Goal: Information Seeking & Learning: Learn about a topic

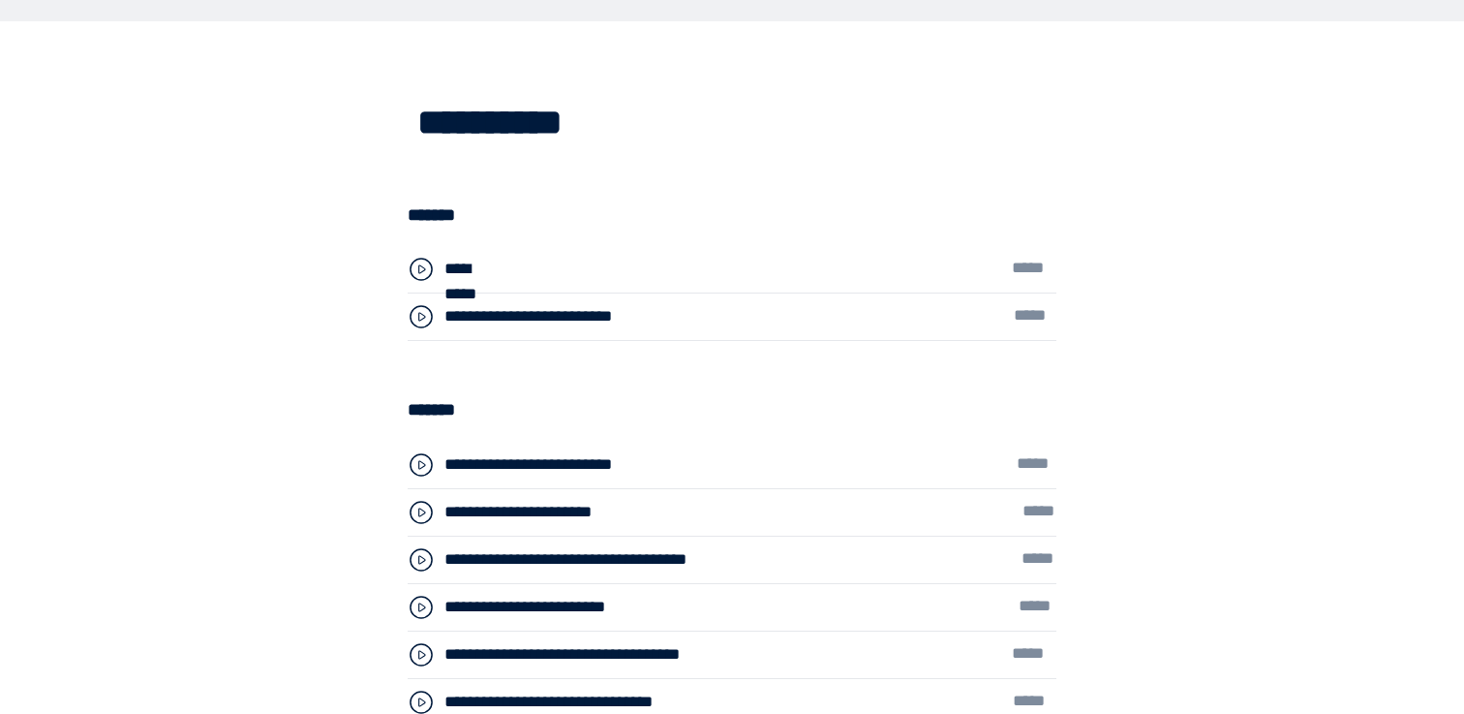
scroll to position [4974, 0]
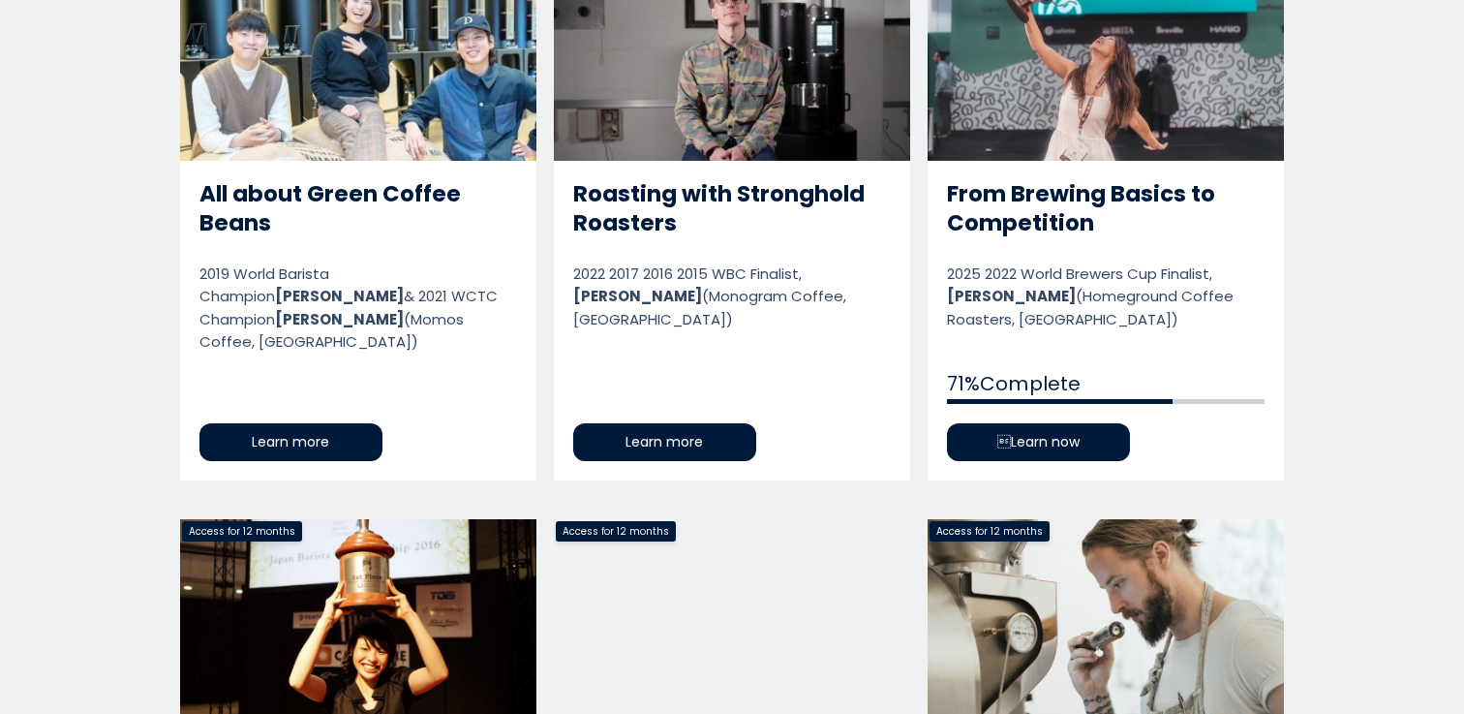
scroll to position [1104, 0]
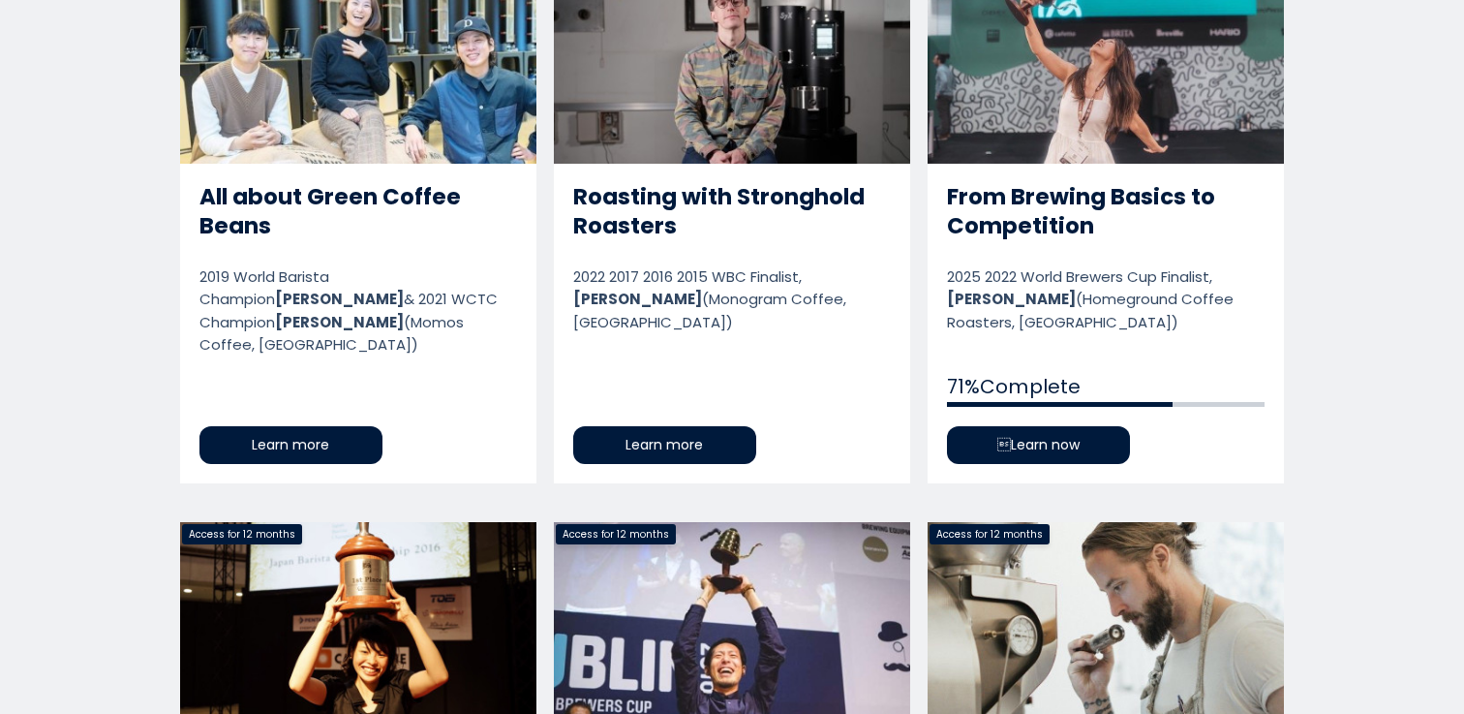
click at [1041, 187] on link "From Brewing Basics to Competition" at bounding box center [1105, 222] width 356 height 519
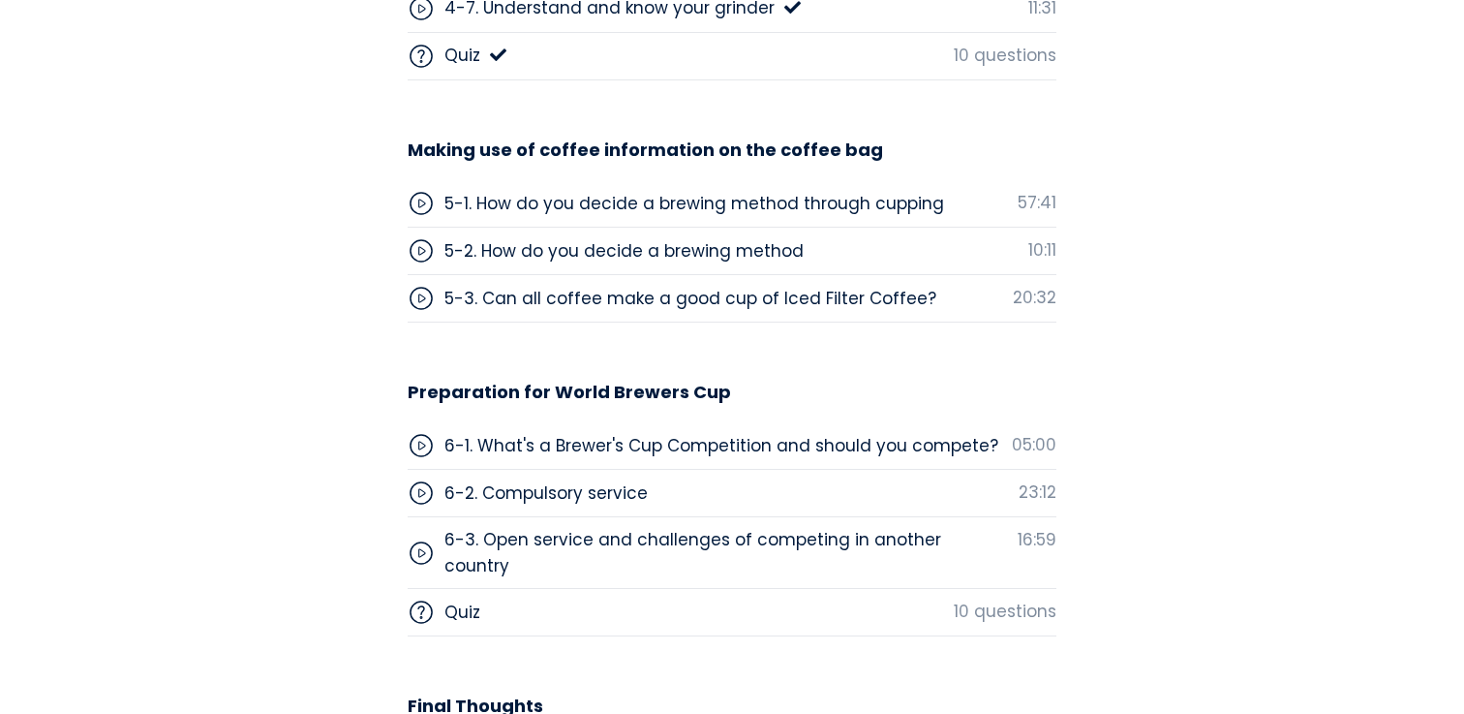
scroll to position [6454, 0]
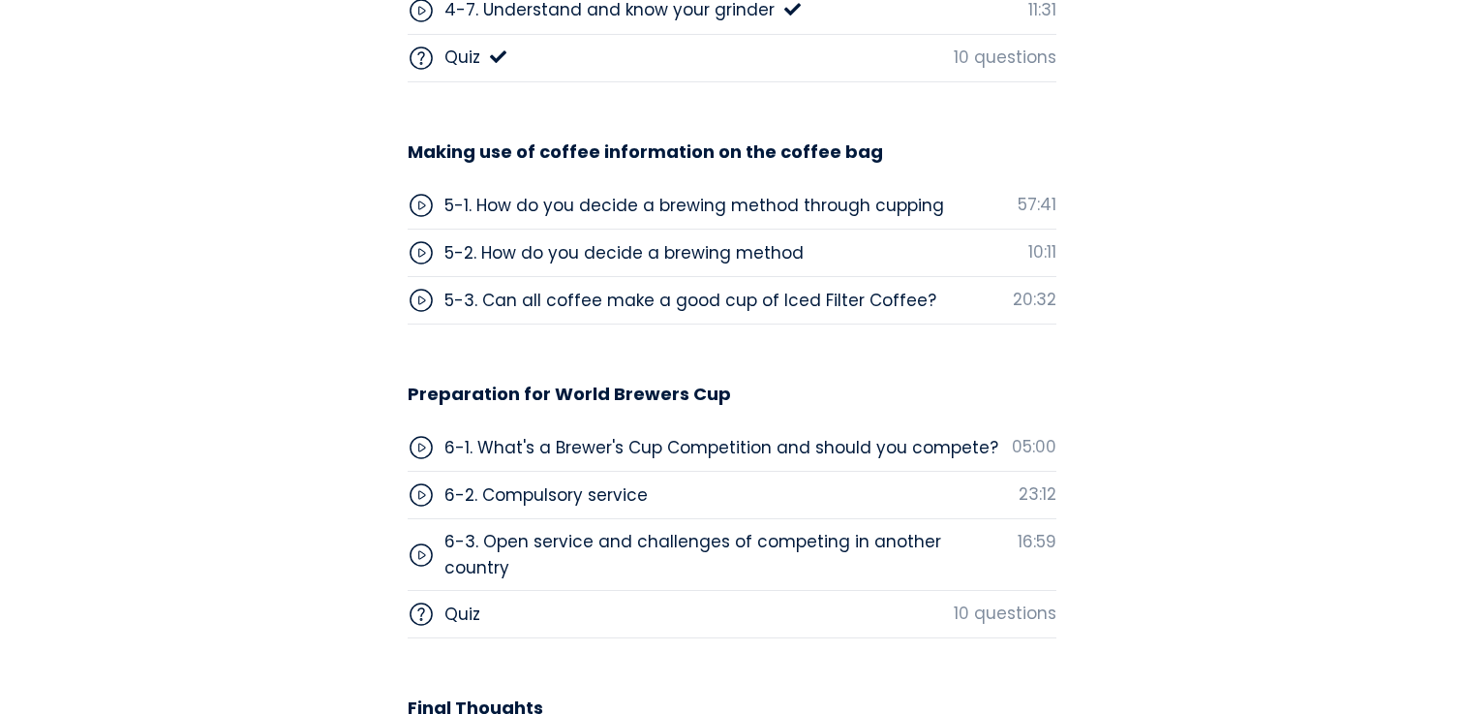
click at [867, 202] on div "5-1. How do you decide a brewing method through cupping" at bounding box center [694, 205] width 500 height 25
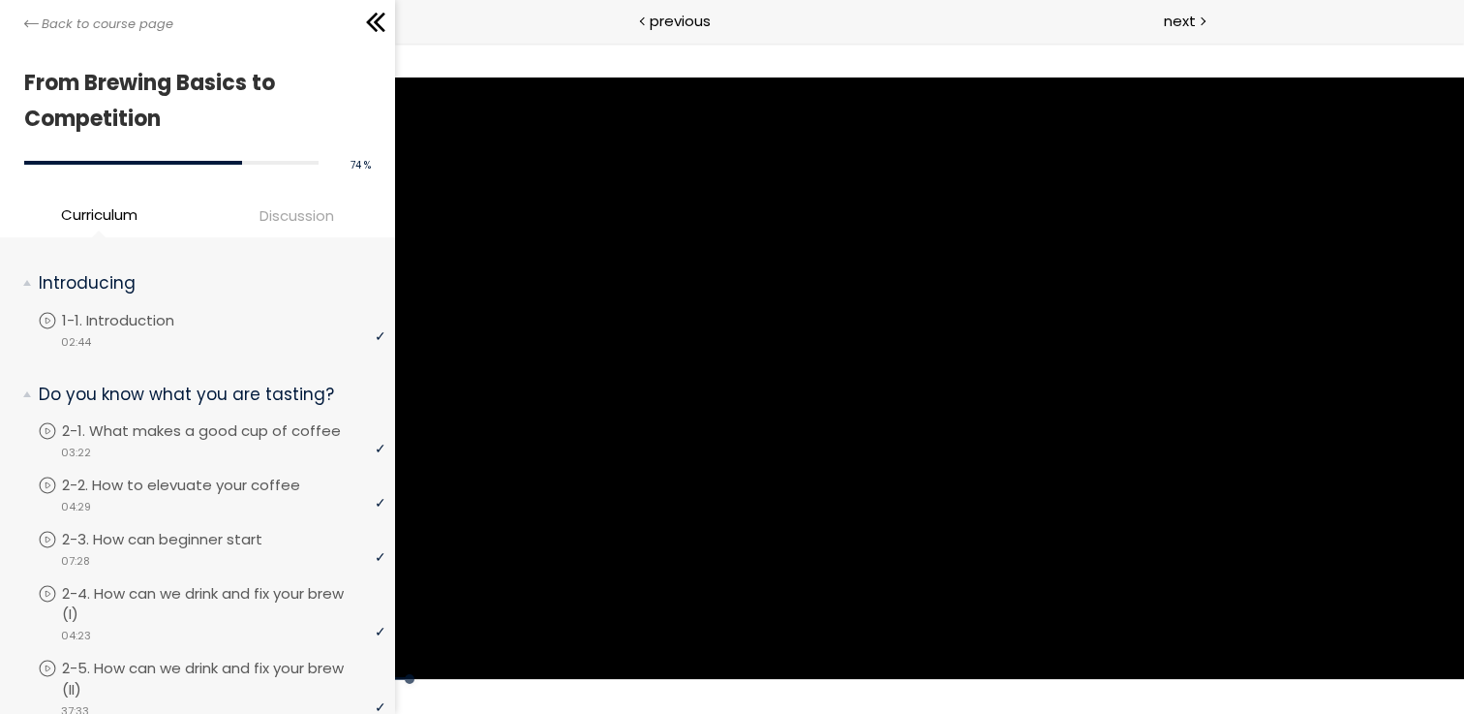
click at [885, 364] on div at bounding box center [929, 377] width 1069 height 601
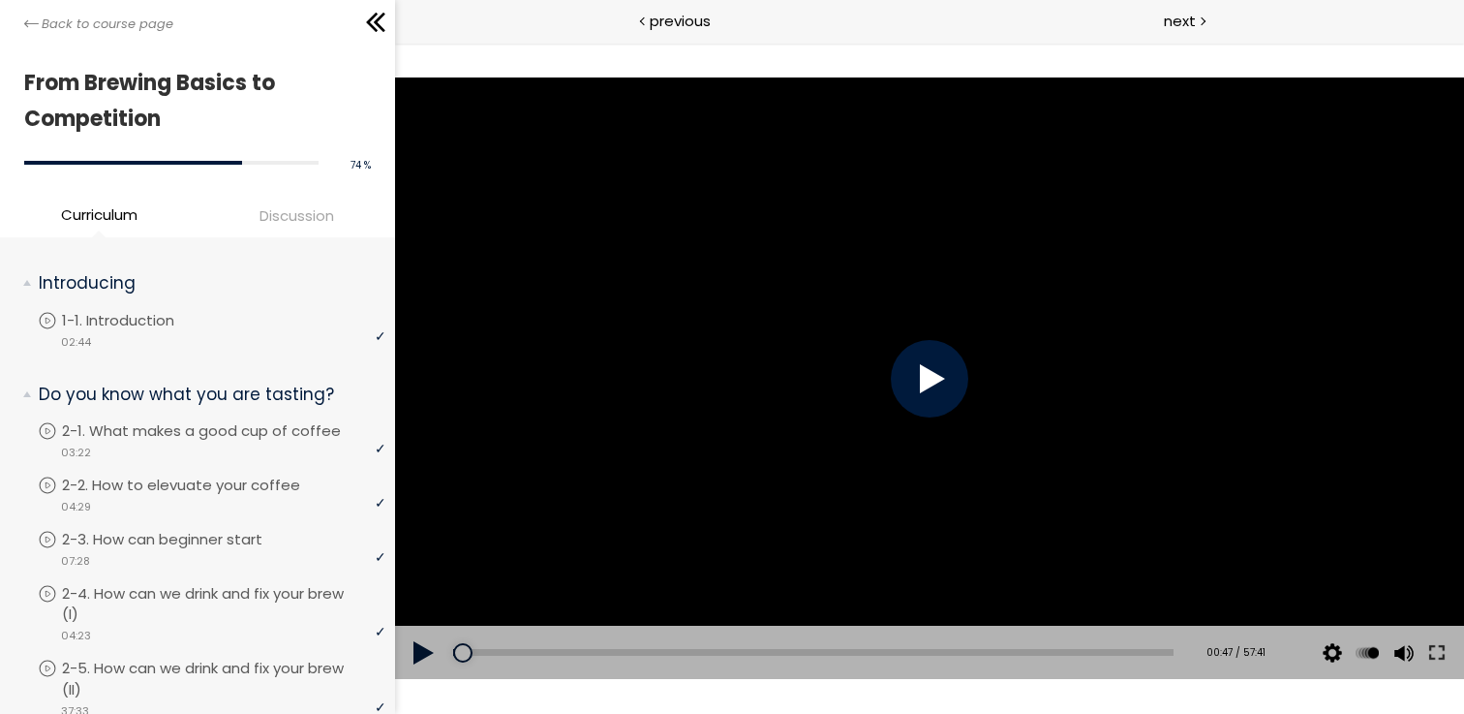
click at [927, 370] on div at bounding box center [929, 378] width 77 height 77
click at [853, 356] on div at bounding box center [929, 377] width 1069 height 601
click at [465, 653] on div at bounding box center [464, 652] width 19 height 19
click at [776, 509] on div at bounding box center [929, 377] width 1069 height 601
click at [893, 366] on div at bounding box center [929, 378] width 77 height 77
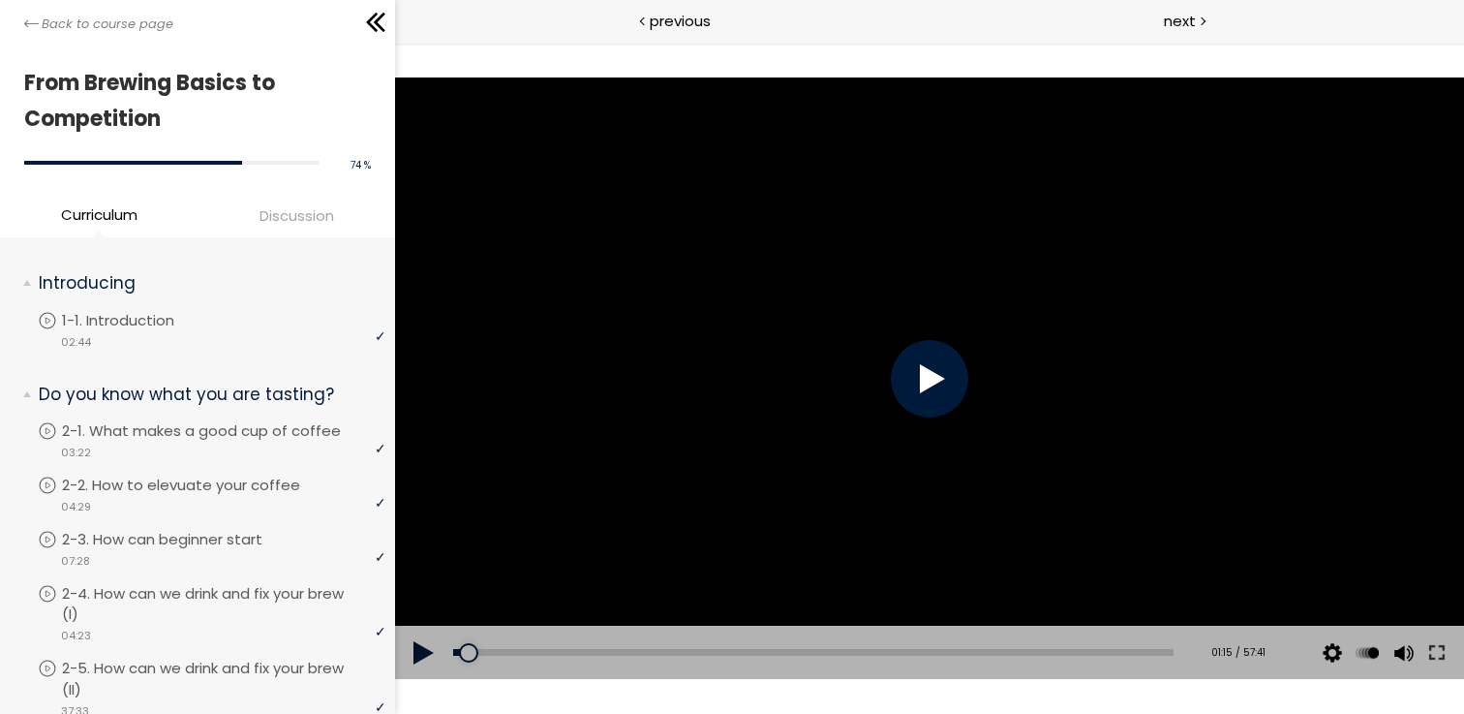
click at [920, 367] on div at bounding box center [929, 378] width 77 height 77
click at [926, 372] on div at bounding box center [929, 378] width 77 height 77
click at [961, 364] on div at bounding box center [929, 377] width 1069 height 601
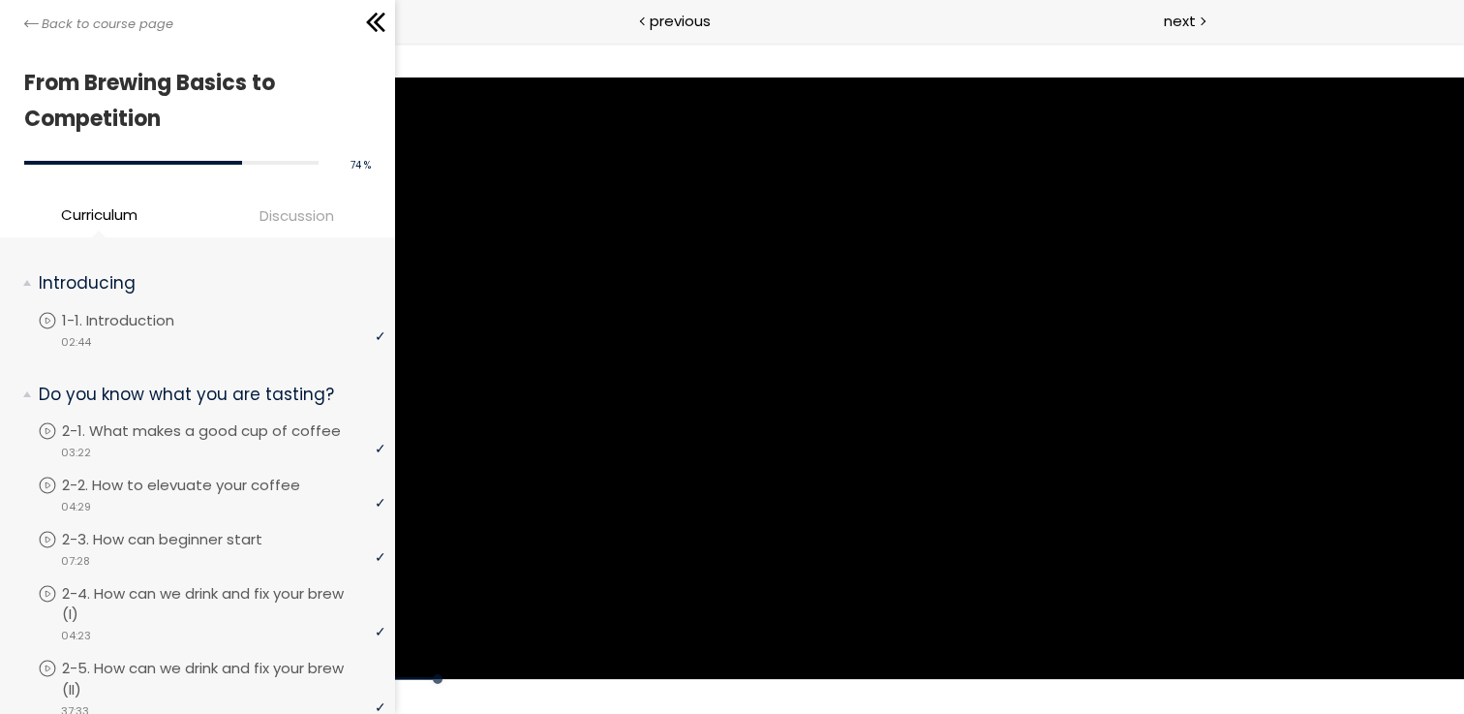
click at [876, 343] on div at bounding box center [929, 377] width 1069 height 601
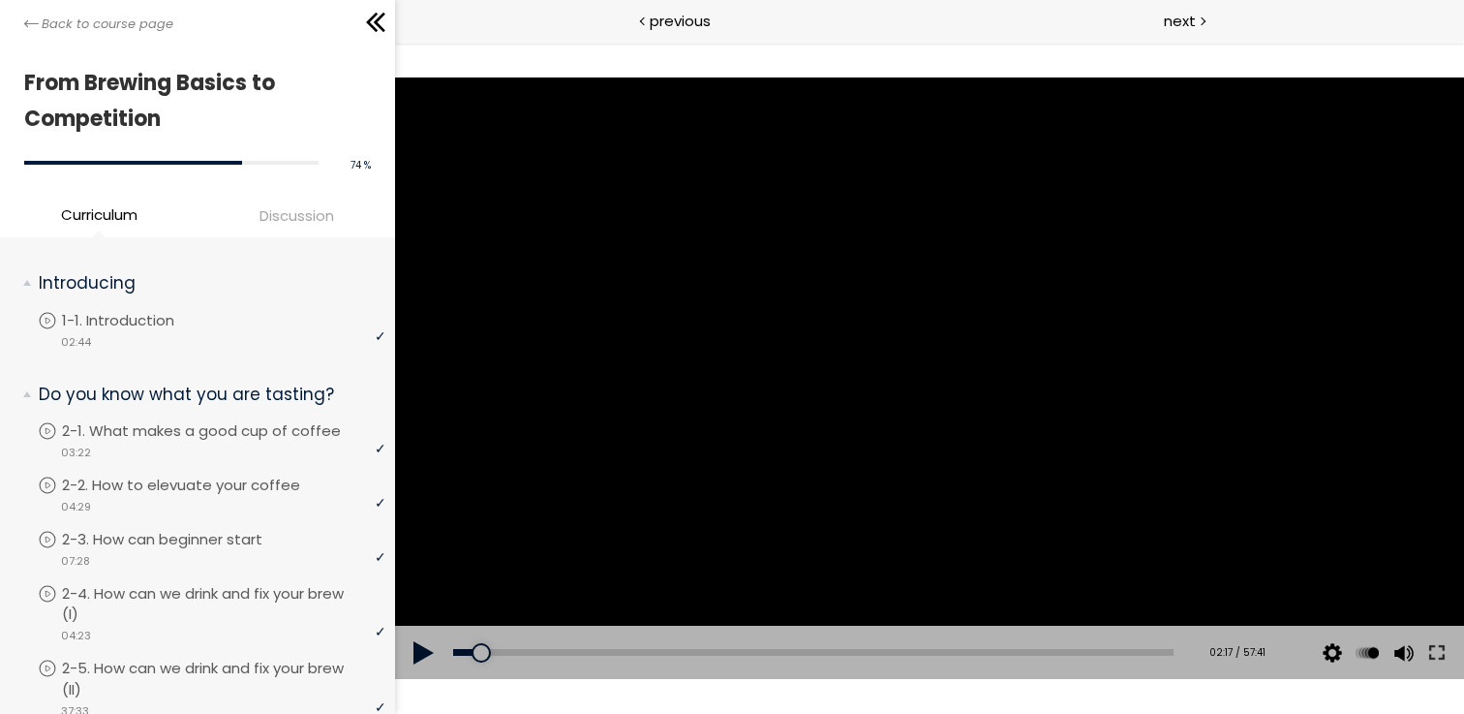
click at [699, 174] on div at bounding box center [929, 377] width 1069 height 601
click at [896, 315] on div at bounding box center [929, 377] width 1069 height 601
click at [898, 327] on div at bounding box center [929, 377] width 1069 height 601
click at [890, 331] on div at bounding box center [929, 377] width 1069 height 601
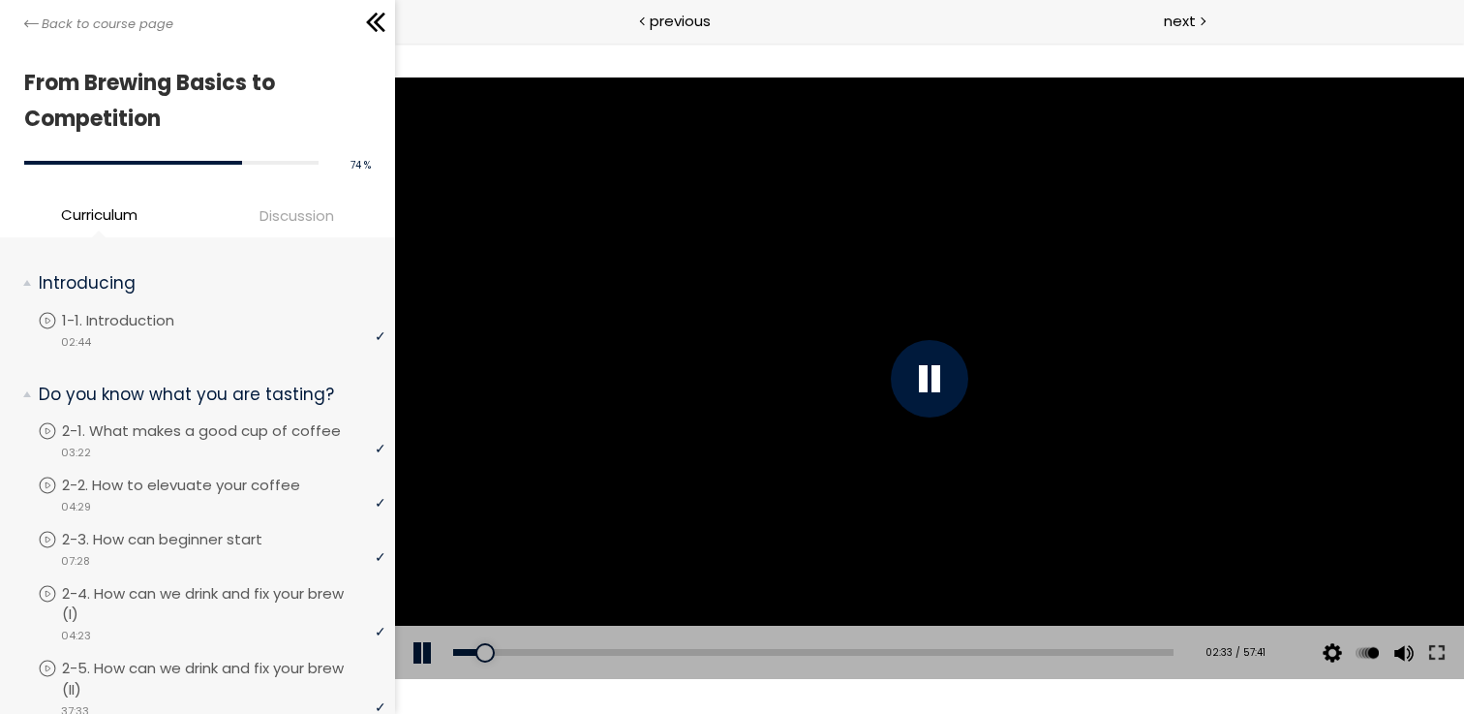
click at [903, 336] on div at bounding box center [929, 377] width 1069 height 601
click at [1129, 263] on div at bounding box center [929, 377] width 1069 height 601
click at [888, 425] on div at bounding box center [929, 377] width 1069 height 601
click at [1169, 415] on div at bounding box center [929, 377] width 1069 height 601
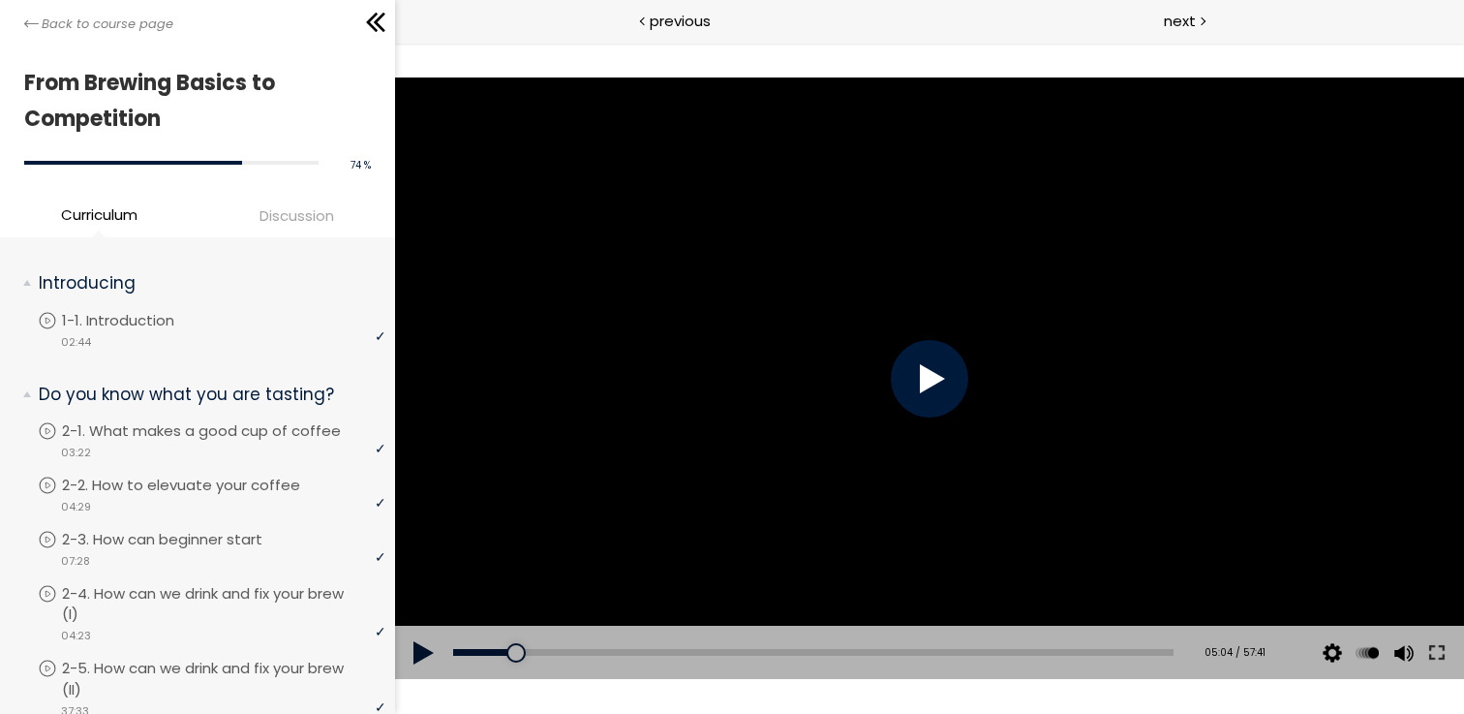
click at [1095, 448] on div at bounding box center [929, 377] width 1069 height 601
click at [1114, 456] on div at bounding box center [929, 377] width 1069 height 601
click at [1233, 467] on div at bounding box center [929, 377] width 1069 height 601
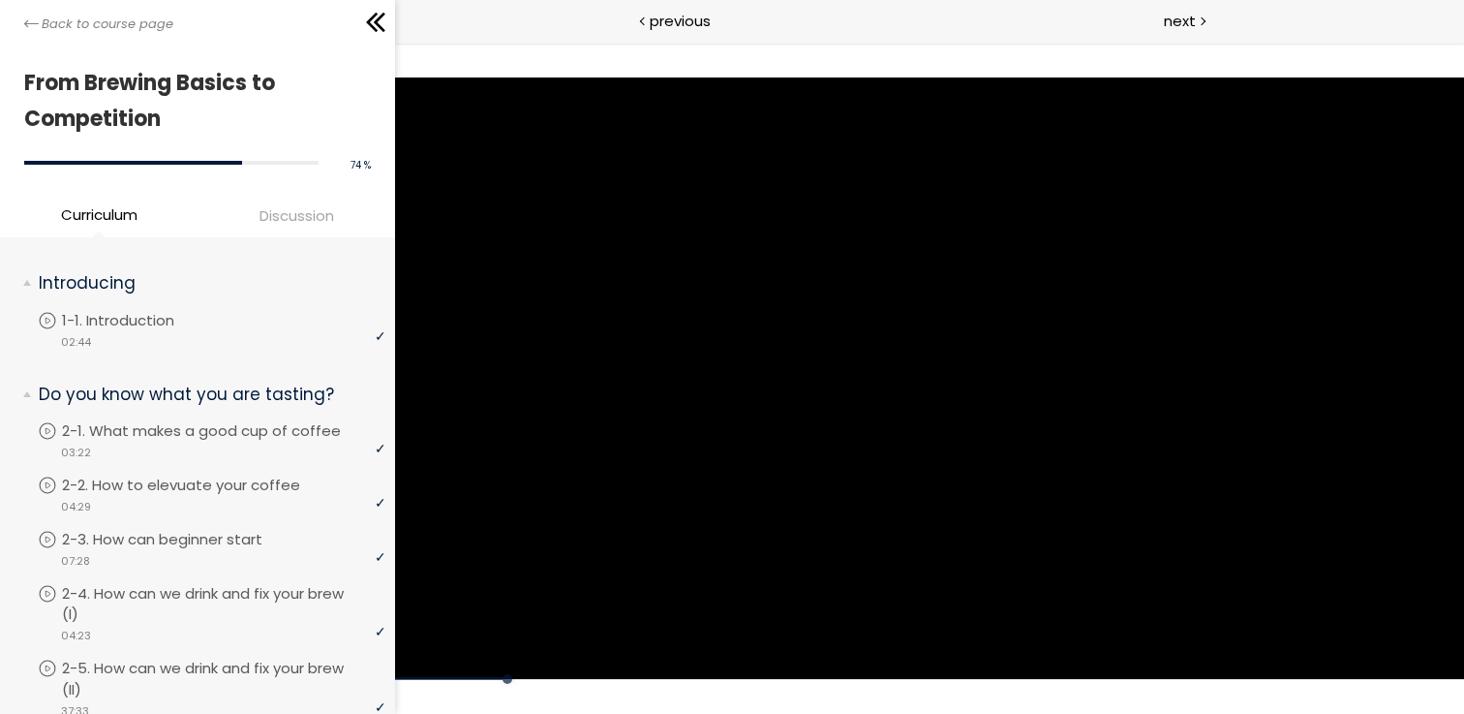
click at [1178, 432] on div at bounding box center [929, 377] width 1069 height 601
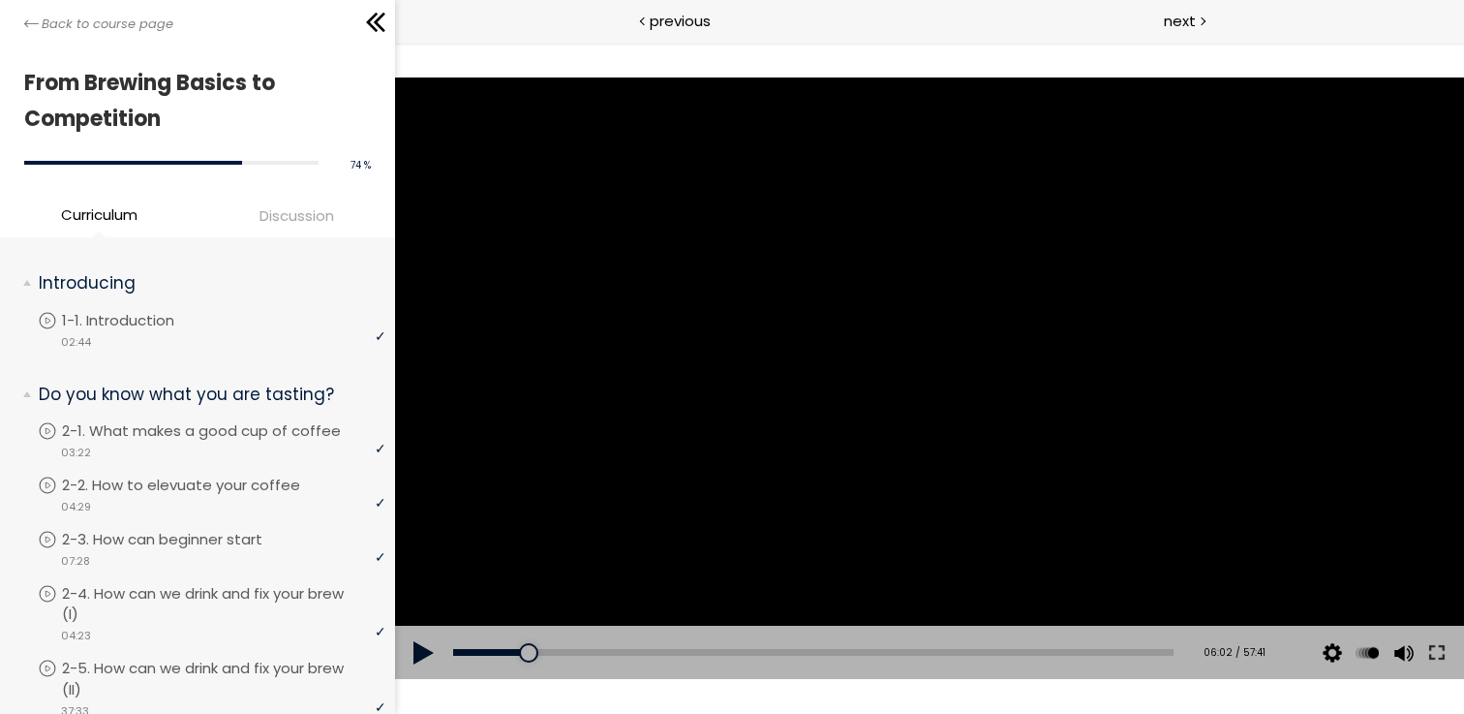
click at [1178, 432] on div at bounding box center [929, 377] width 1069 height 601
click at [1190, 421] on div at bounding box center [929, 377] width 1069 height 601
click at [1188, 421] on div at bounding box center [929, 377] width 1069 height 601
click at [1189, 422] on div at bounding box center [929, 377] width 1069 height 601
click at [1190, 422] on div at bounding box center [929, 377] width 1069 height 601
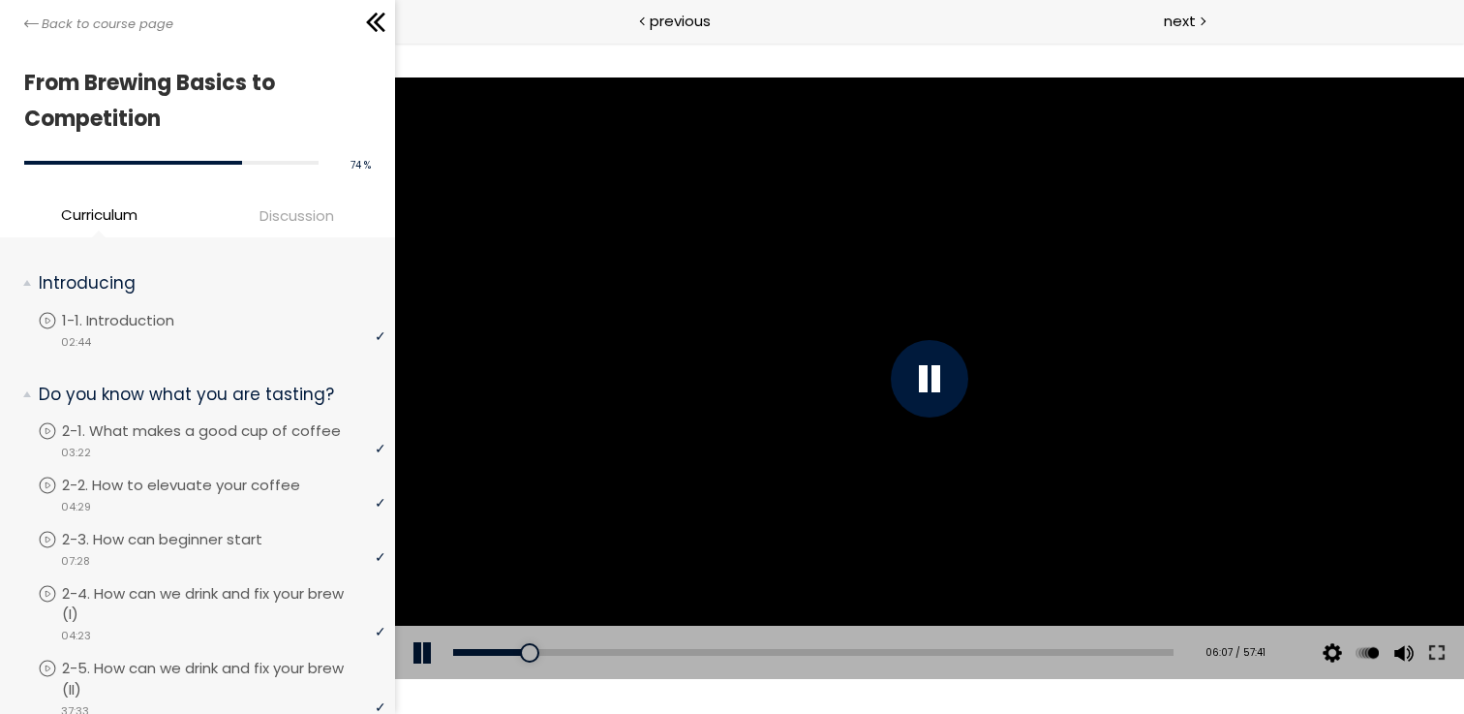
click at [1190, 422] on div at bounding box center [929, 377] width 1069 height 601
click at [1047, 416] on div at bounding box center [929, 377] width 1069 height 601
click at [1149, 393] on div at bounding box center [929, 377] width 1069 height 601
click at [1124, 331] on div at bounding box center [929, 377] width 1069 height 601
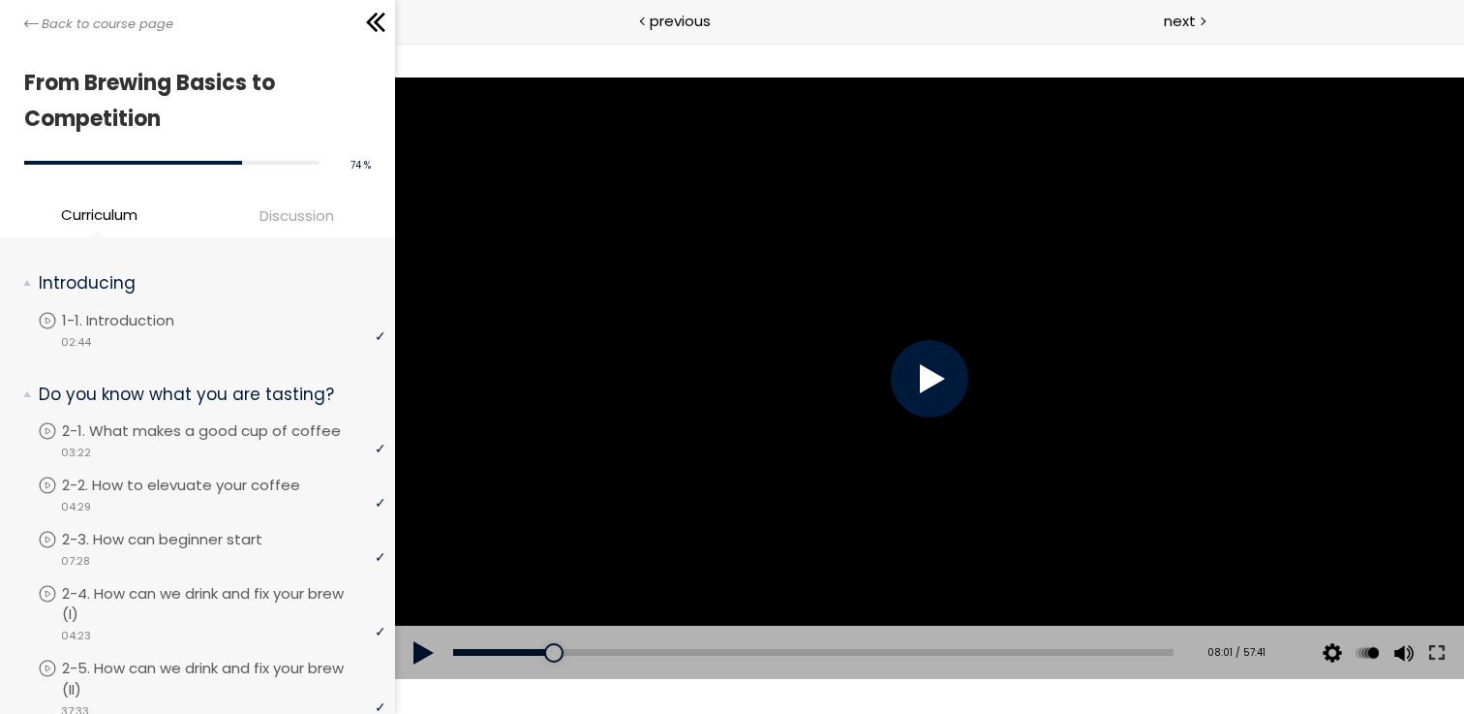
click at [1124, 331] on div at bounding box center [929, 377] width 1069 height 601
click at [1103, 312] on div at bounding box center [929, 377] width 1069 height 601
